Goal: Task Accomplishment & Management: Manage account settings

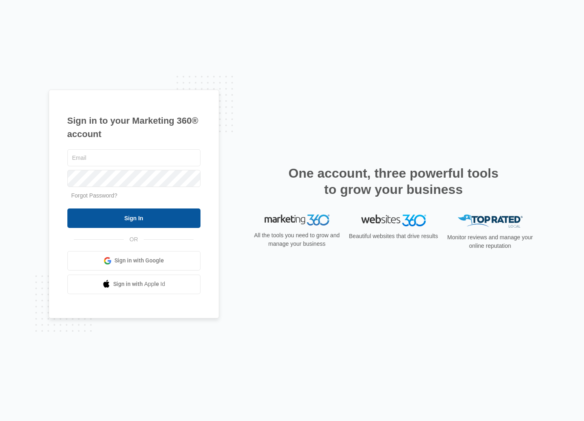
type input "[EMAIL_ADDRESS][PERSON_NAME][DOMAIN_NAME]"
click at [125, 217] on input "Sign In" at bounding box center [133, 218] width 133 height 19
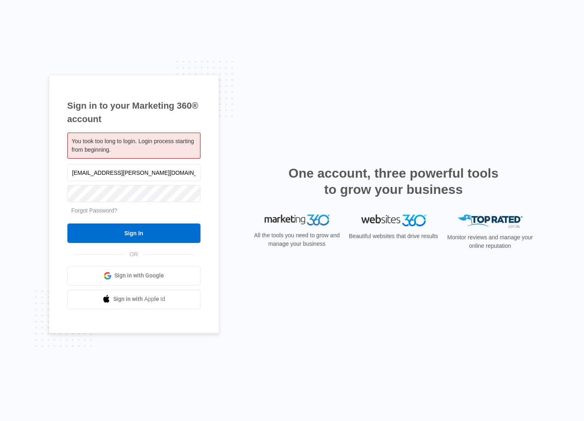
click at [129, 227] on input "Sign In" at bounding box center [133, 233] width 133 height 19
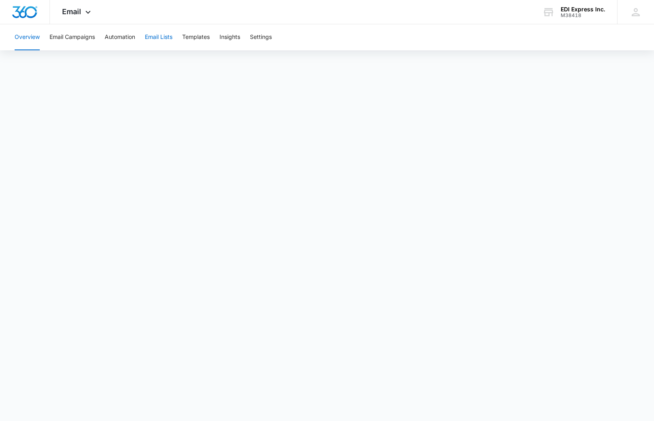
click at [159, 38] on button "Email Lists" at bounding box center [159, 37] width 28 height 26
